Goal: Information Seeking & Learning: Learn about a topic

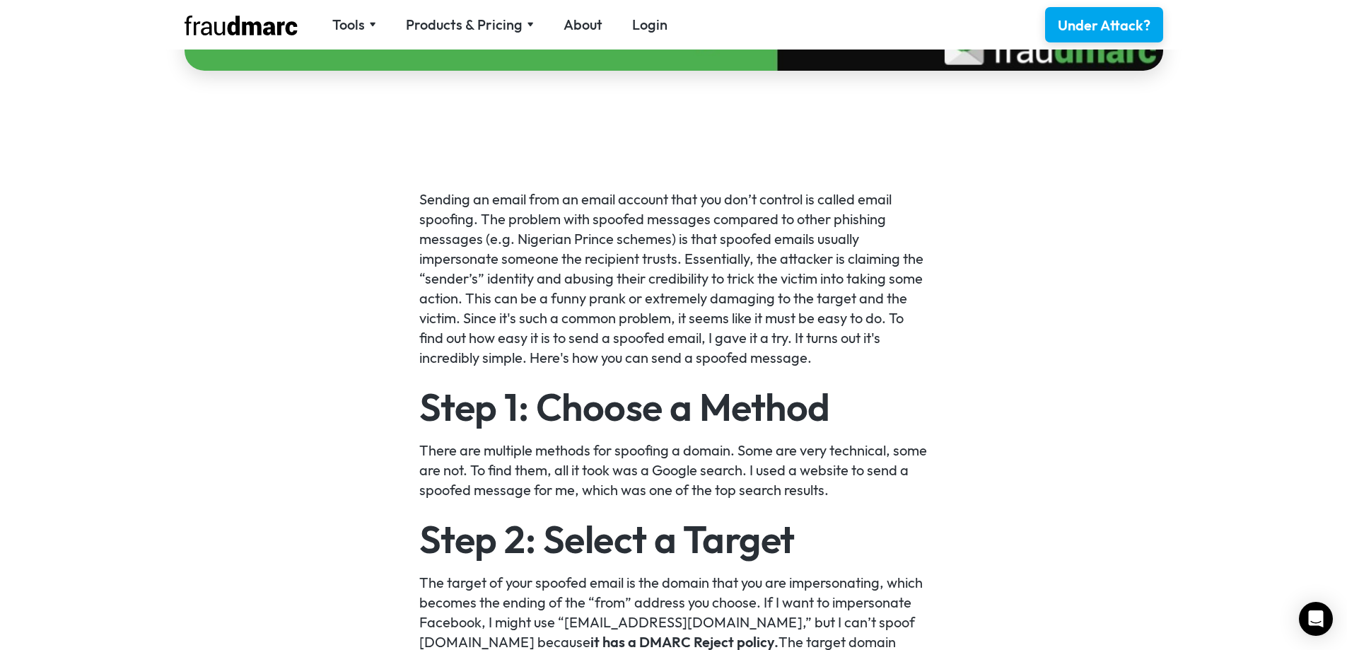
scroll to position [778, 0]
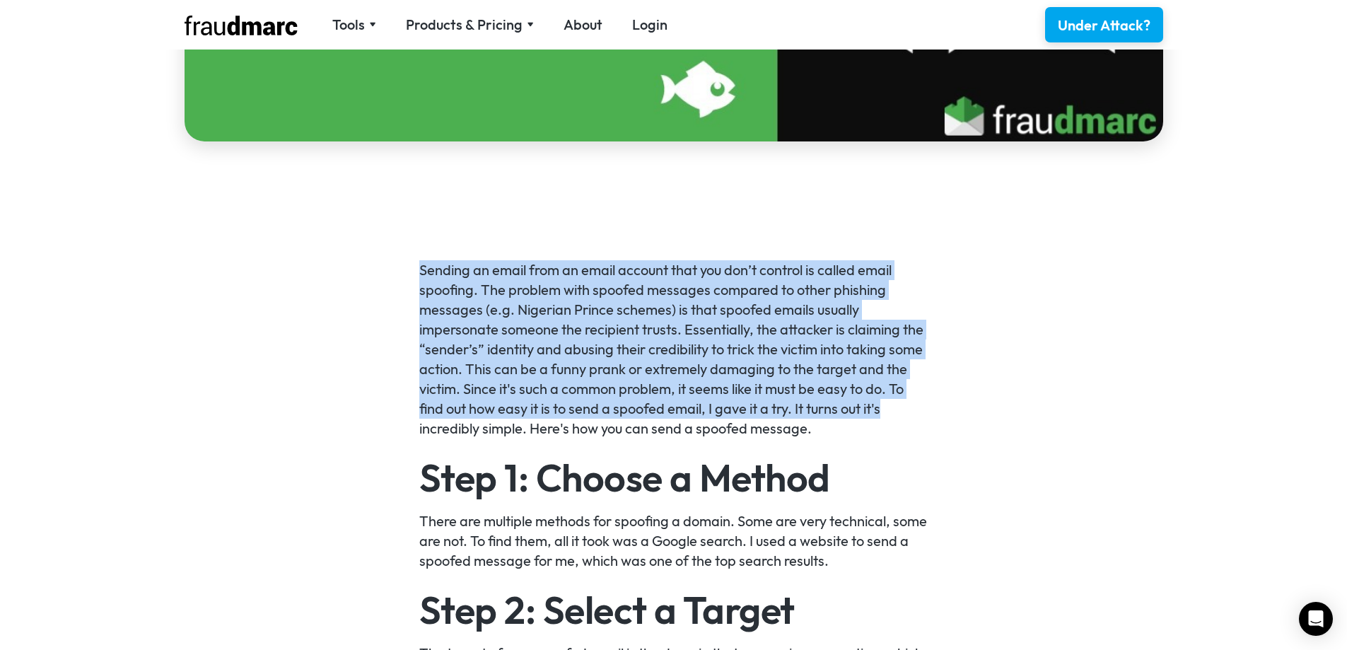
drag, startPoint x: 420, startPoint y: 257, endPoint x: 1044, endPoint y: 412, distance: 642.6
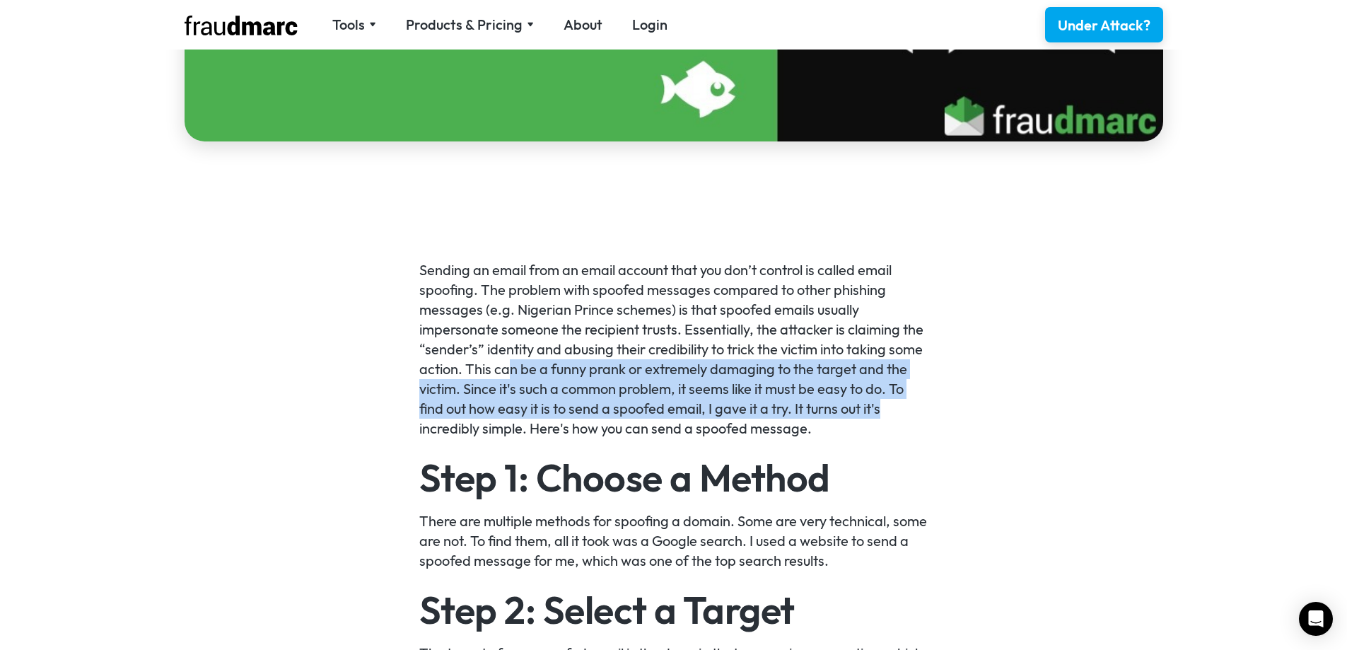
drag, startPoint x: 507, startPoint y: 369, endPoint x: 908, endPoint y: 418, distance: 403.9
click at [907, 418] on p "Sending an email from an email account that you don’t control is called email s…" at bounding box center [673, 349] width 508 height 178
click at [908, 418] on p "Sending an email from an email account that you don’t control is called email s…" at bounding box center [673, 349] width 508 height 178
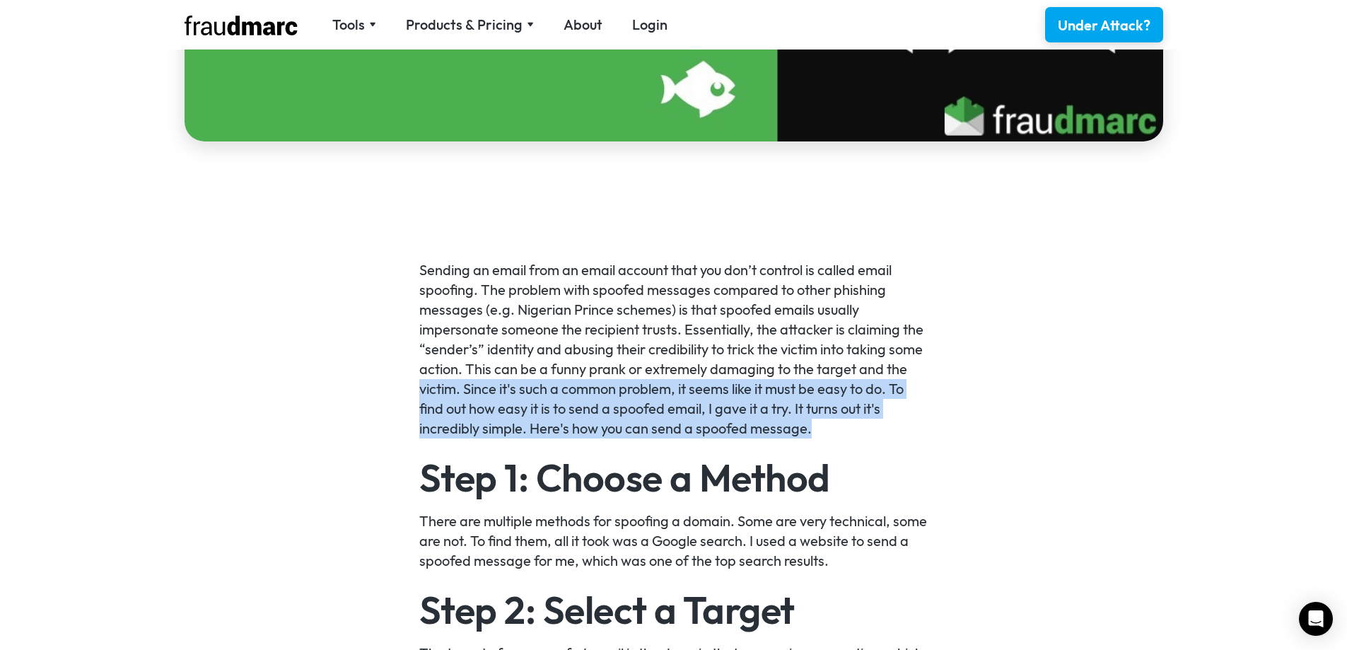
drag, startPoint x: 844, startPoint y: 428, endPoint x: 417, endPoint y: 380, distance: 429.0
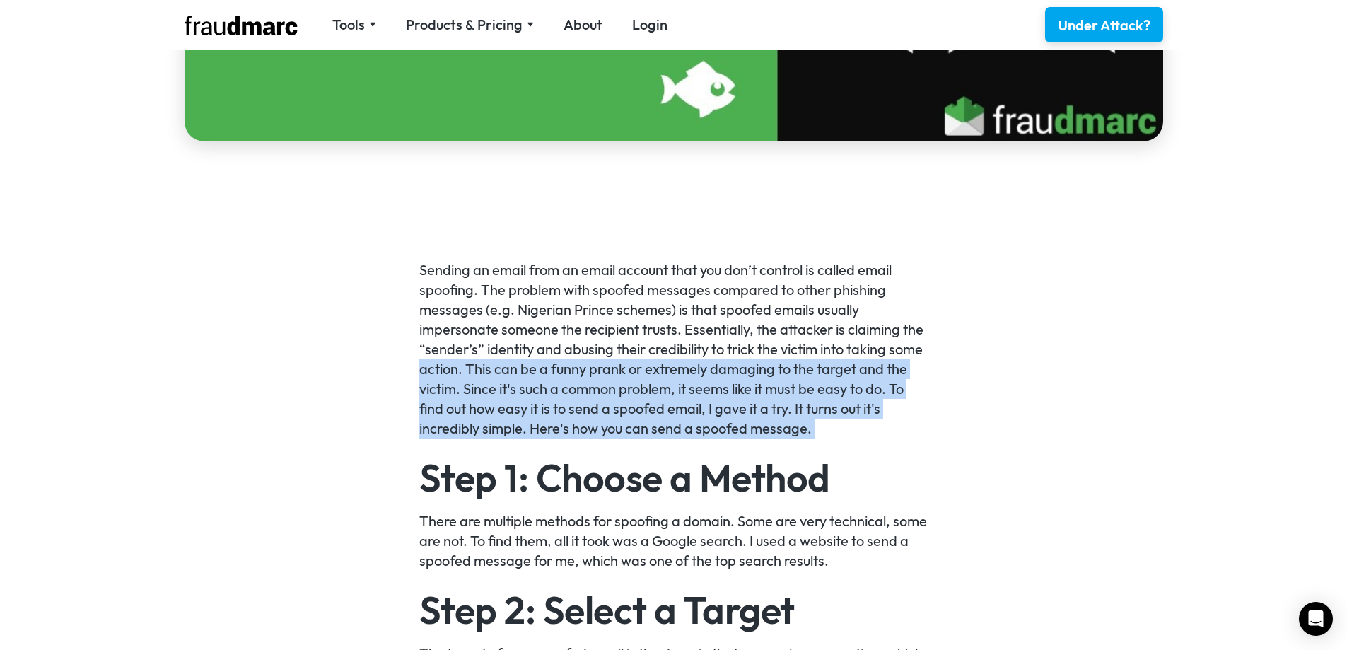
drag, startPoint x: 415, startPoint y: 374, endPoint x: 846, endPoint y: 425, distance: 433.6
click at [846, 425] on p "Sending an email from an email account that you don’t control is called email s…" at bounding box center [673, 349] width 508 height 178
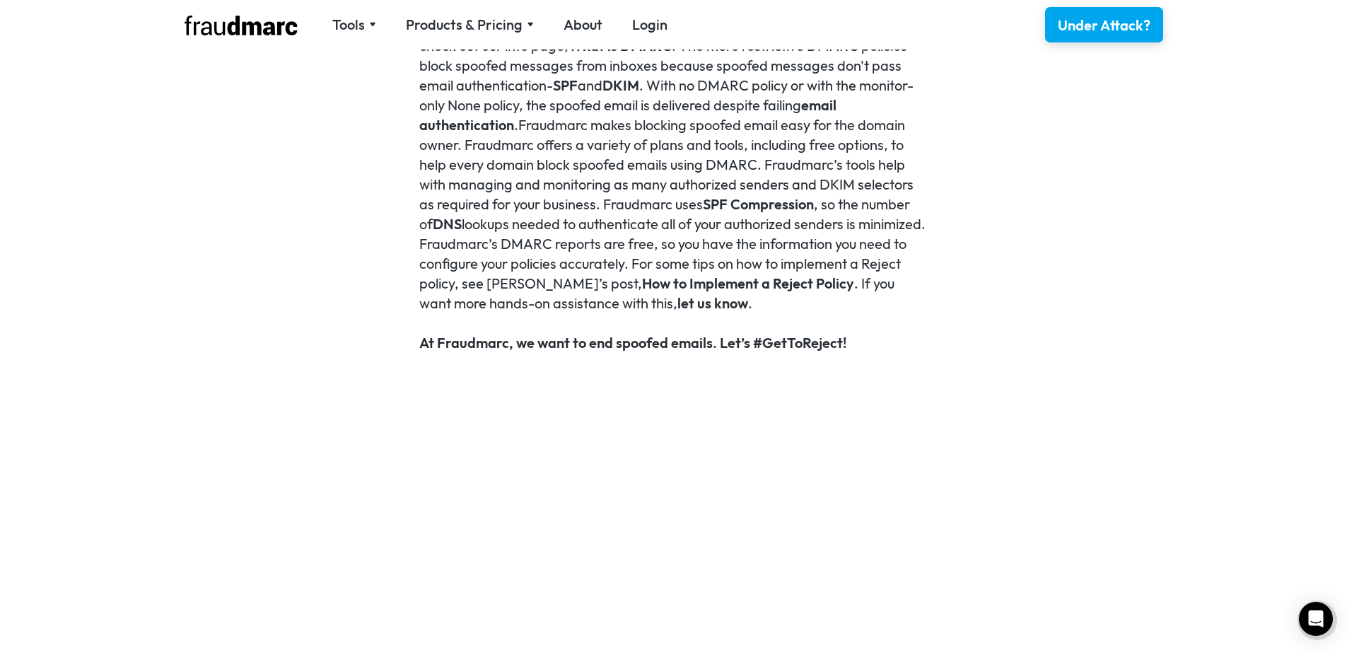
scroll to position [3208, 0]
